Goal: Information Seeking & Learning: Learn about a topic

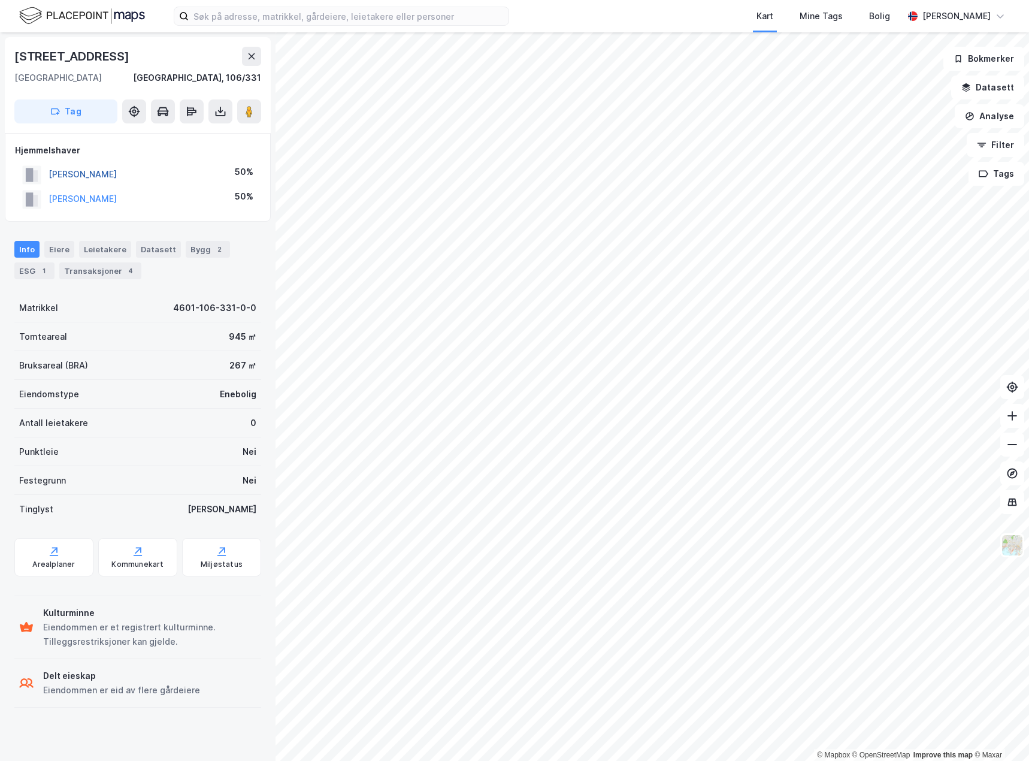
click at [0, 0] on button "[PERSON_NAME]" at bounding box center [0, 0] width 0 height 0
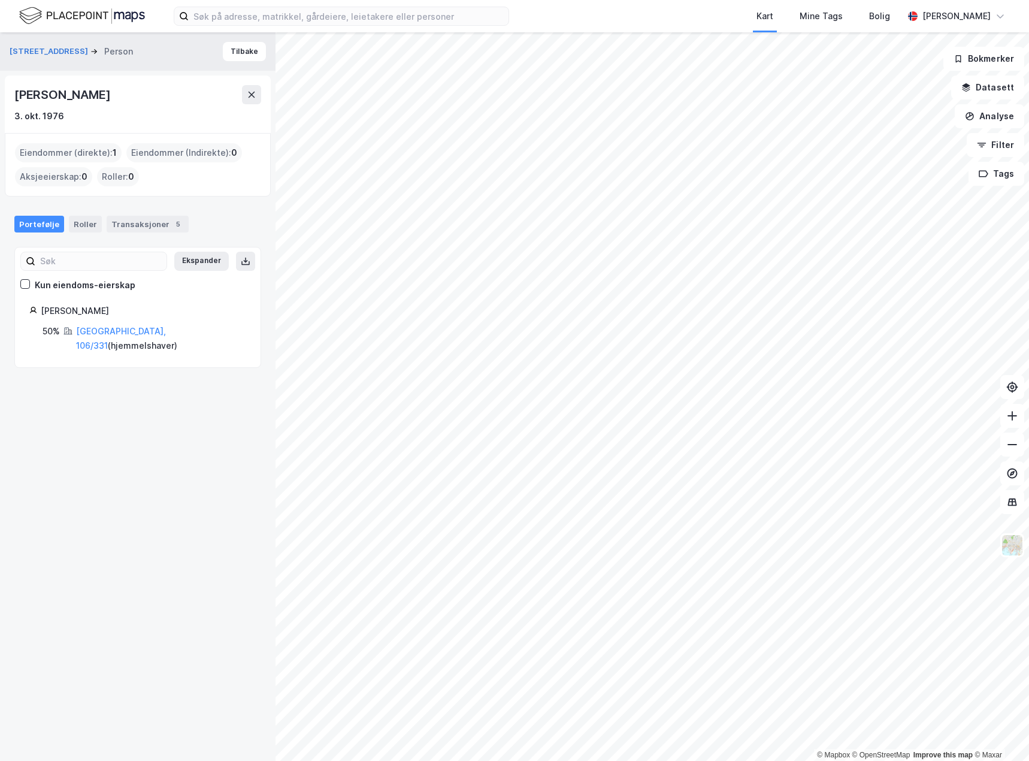
drag, startPoint x: 175, startPoint y: 98, endPoint x: 16, endPoint y: 96, distance: 158.8
click at [16, 96] on div "[PERSON_NAME]" at bounding box center [137, 94] width 247 height 19
copy div "[PERSON_NAME]"
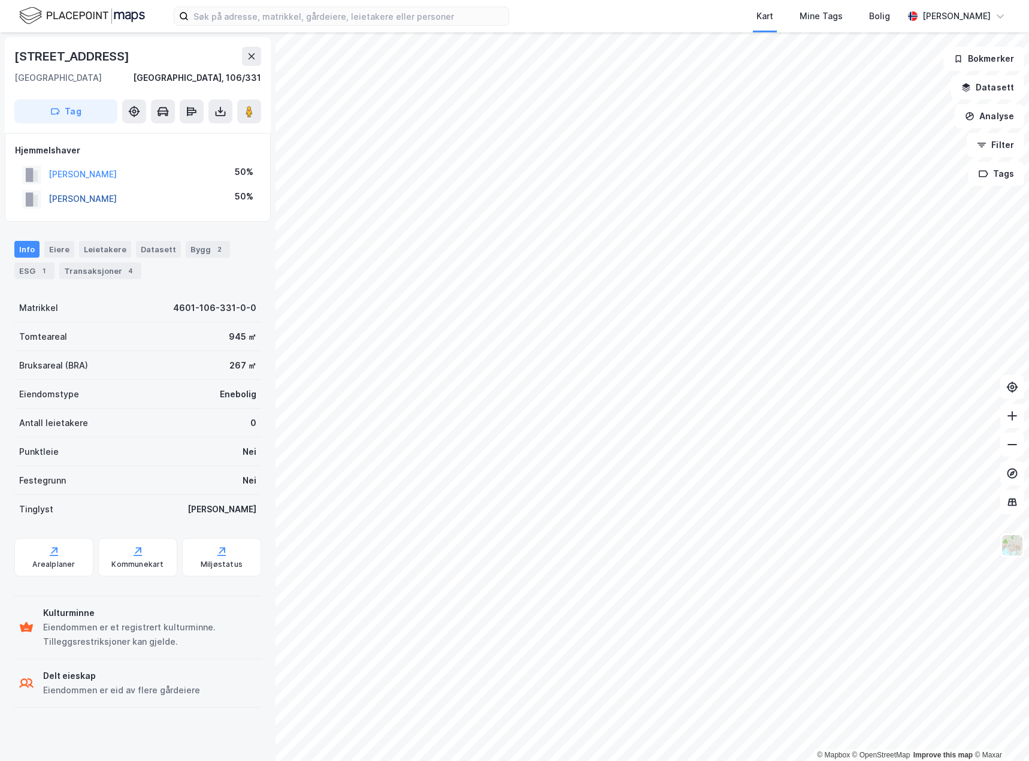
click at [0, 0] on button "[PERSON_NAME]" at bounding box center [0, 0] width 0 height 0
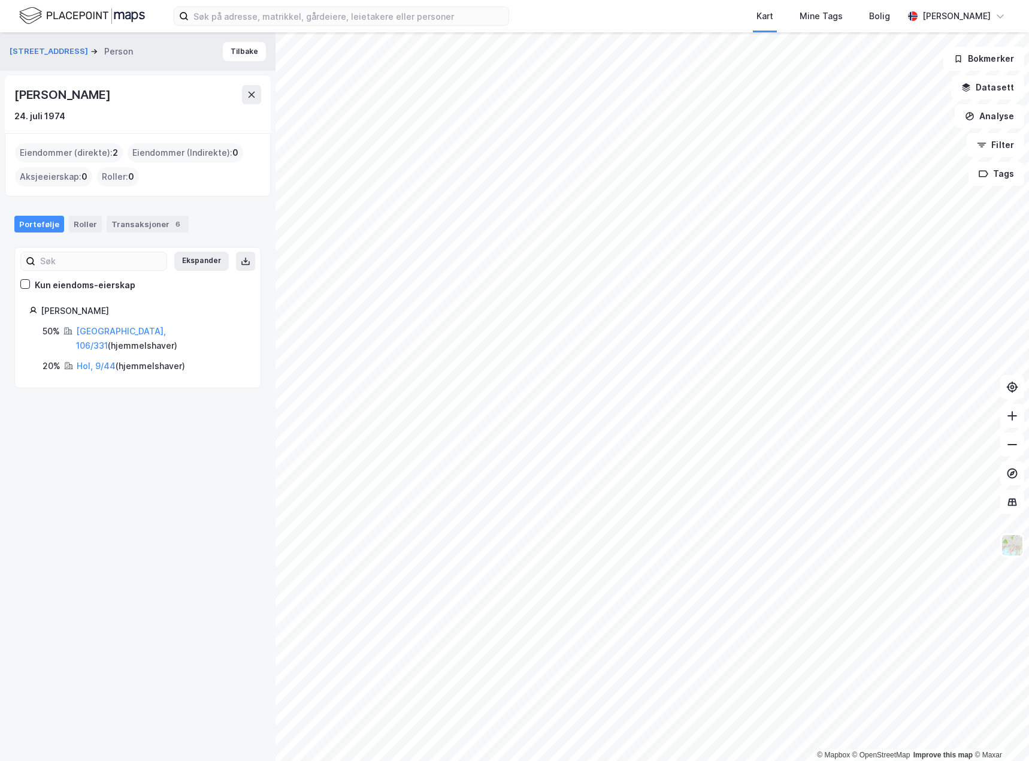
drag, startPoint x: 114, startPoint y: 95, endPoint x: 18, endPoint y: 98, distance: 95.9
click at [18, 98] on div "[PERSON_NAME]" at bounding box center [137, 94] width 247 height 19
copy div "[PERSON_NAME]"
drag, startPoint x: 98, startPoint y: 128, endPoint x: 81, endPoint y: 113, distance: 22.9
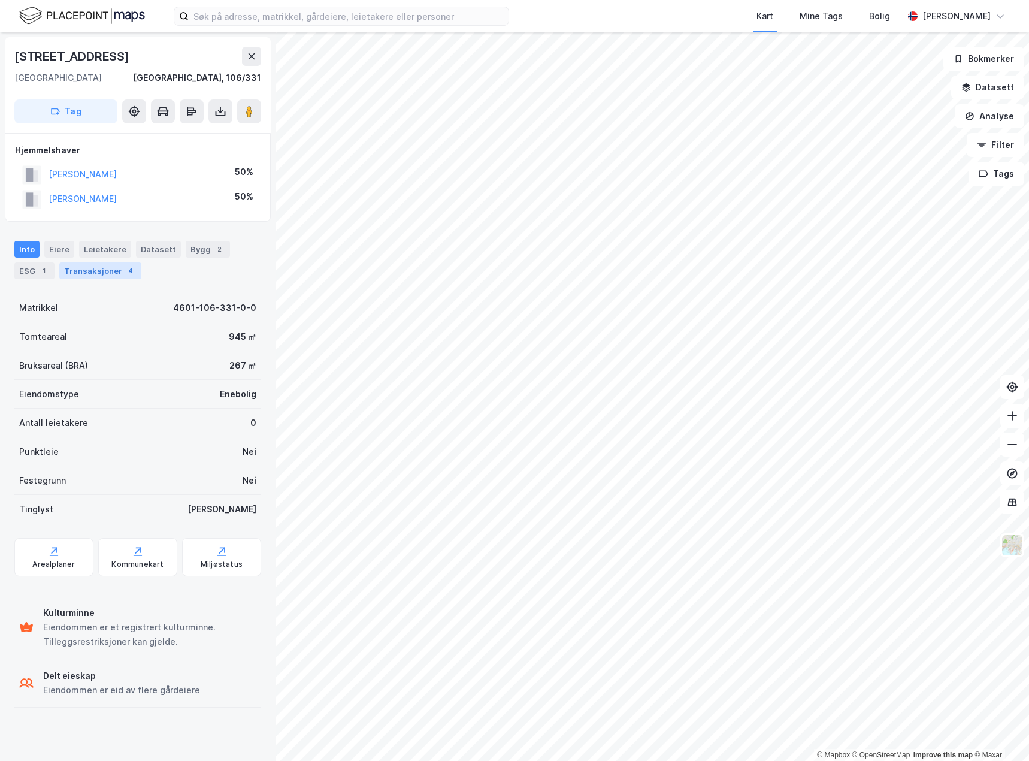
click at [70, 278] on div "Transaksjoner 4" at bounding box center [100, 270] width 82 height 17
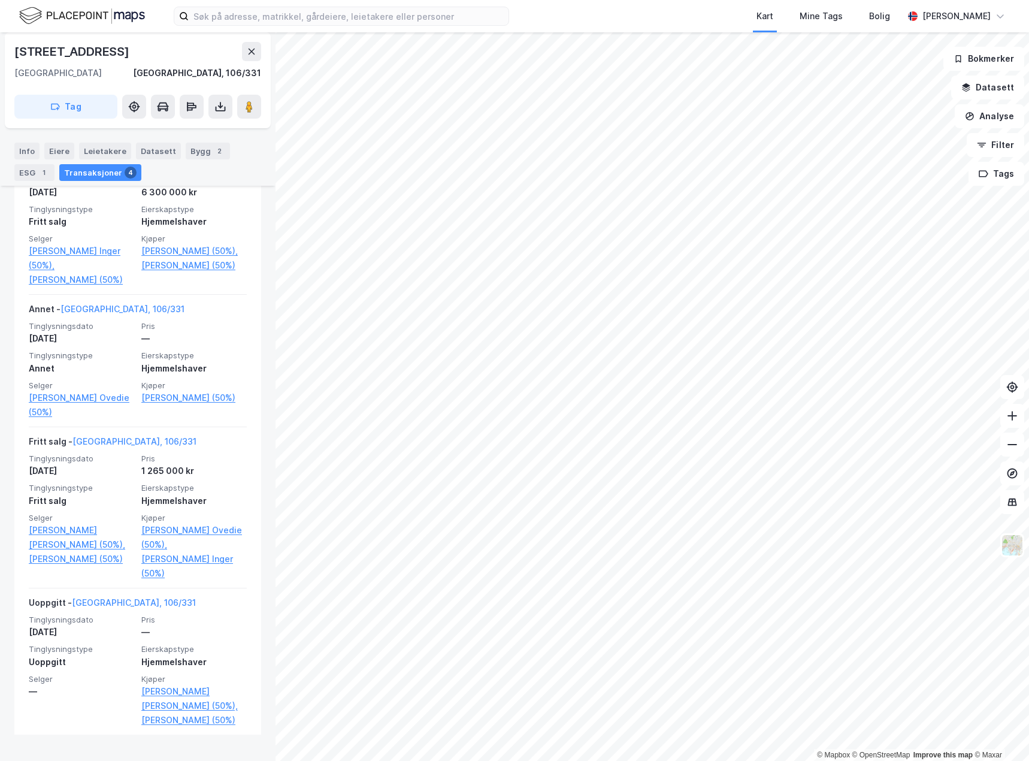
scroll to position [358, 0]
